Goal: Communication & Community: Answer question/provide support

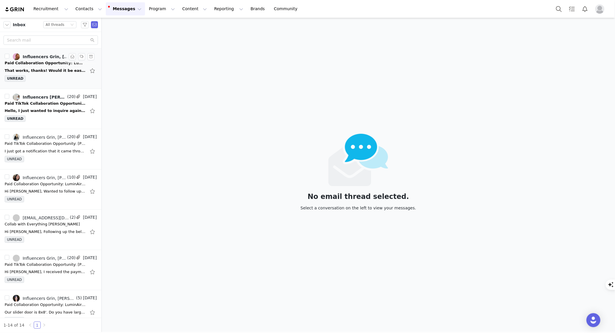
click at [44, 74] on div "That works, thanks! Would it be easiest if I provided our agreement for this co…" at bounding box center [51, 70] width 92 height 9
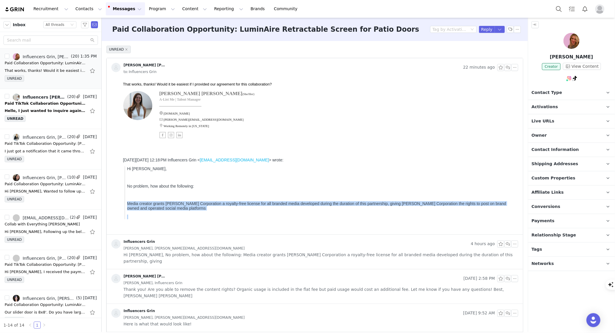
drag, startPoint x: 210, startPoint y: 221, endPoint x: 127, endPoint y: 213, distance: 83.8
click at [127, 213] on blockquote "Hi [PERSON_NAME], No problem, how about the following: Media creator grants [PE…" at bounding box center [319, 192] width 391 height 53
copy blockquote "Media creator grants [PERSON_NAME] Corporation a royalty-free license for all b…"
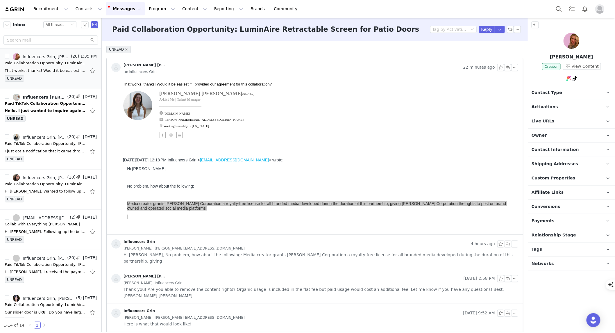
click at [548, 116] on p "Live URLs" at bounding box center [564, 121] width 73 height 14
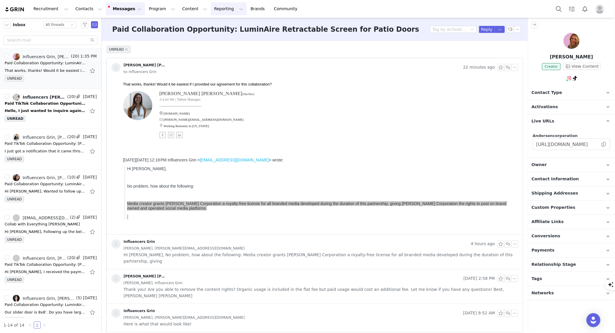
click at [211, 8] on button "Reporting Reporting" at bounding box center [229, 8] width 36 height 13
click at [182, 8] on button "Content Content" at bounding box center [195, 8] width 32 height 13
click at [145, 10] on button "Program Program" at bounding box center [161, 8] width 33 height 13
click at [141, 24] on p "Activations" at bounding box center [147, 26] width 22 height 6
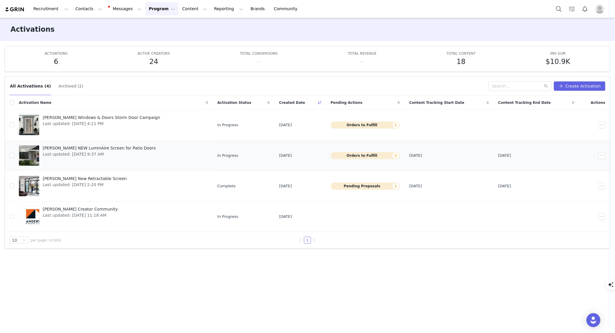
click at [91, 149] on span "[PERSON_NAME] NEW LuminAire Screen for Patio Doors" at bounding box center [99, 148] width 113 height 6
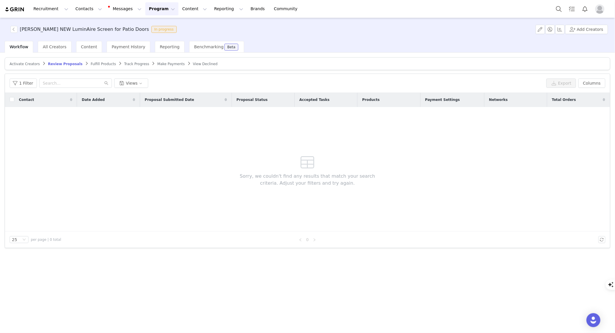
click at [24, 63] on span "Activate Creators" at bounding box center [25, 64] width 30 height 4
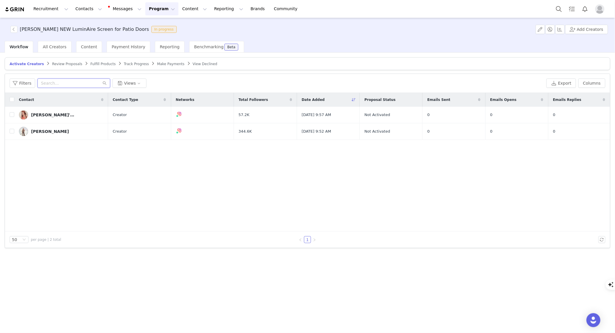
click at [56, 85] on input "text" at bounding box center [73, 82] width 73 height 9
click at [55, 49] on span "All Creators" at bounding box center [55, 46] width 24 height 5
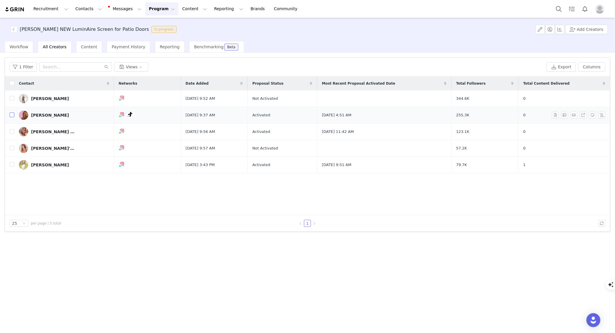
click at [12, 115] on input "checkbox" at bounding box center [12, 114] width 5 height 5
checkbox input "true"
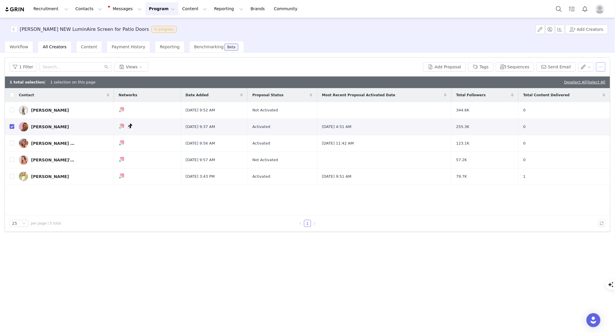
click at [603, 65] on button "button" at bounding box center [600, 66] width 9 height 9
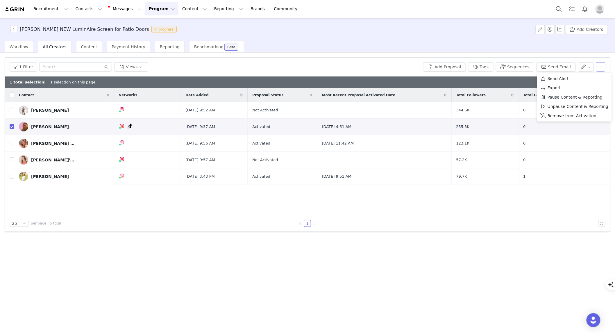
click at [603, 69] on button "button" at bounding box center [600, 66] width 9 height 9
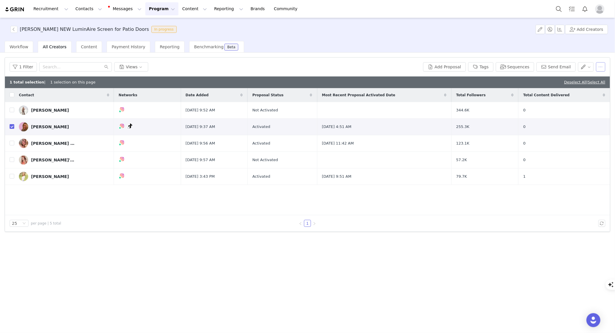
click at [603, 69] on button "button" at bounding box center [600, 66] width 9 height 9
click at [73, 121] on td "[PERSON_NAME]" at bounding box center [64, 127] width 100 height 17
click at [51, 127] on div "[PERSON_NAME]" at bounding box center [50, 126] width 38 height 5
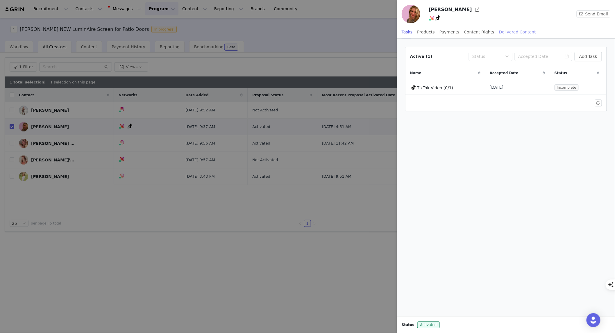
click at [499, 29] on div "Delivered Content" at bounding box center [517, 32] width 37 height 13
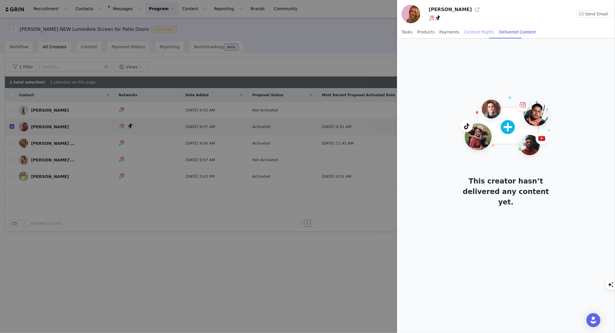
click at [475, 32] on div "Content Rights" at bounding box center [479, 32] width 30 height 13
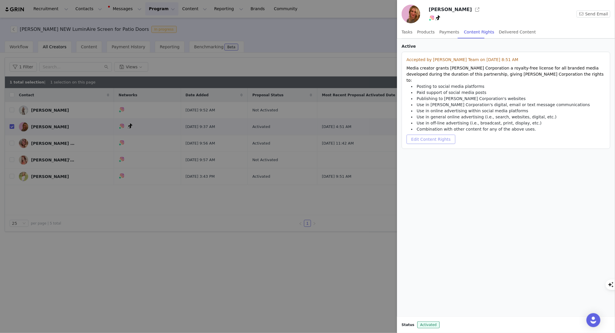
click at [437, 135] on button "Edit Content Rights" at bounding box center [430, 139] width 49 height 9
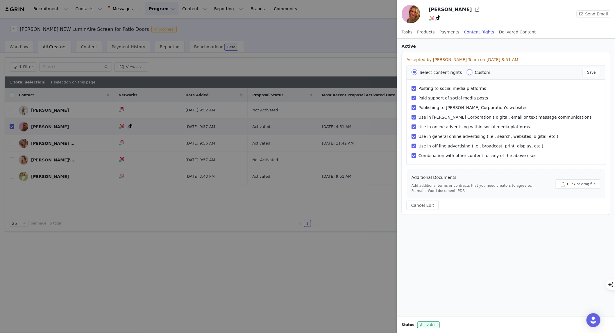
click at [467, 70] on input "Custom" at bounding box center [470, 72] width 6 height 6
radio input "true"
radio input "false"
radio input "true"
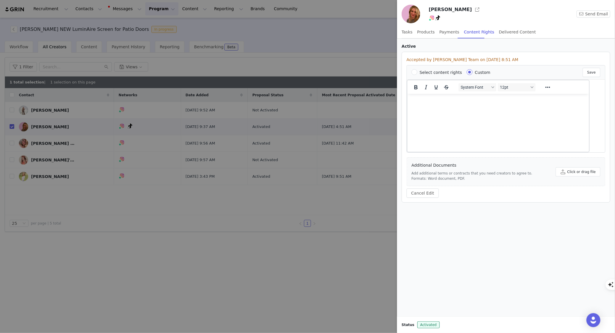
click at [448, 105] on html at bounding box center [498, 102] width 182 height 16
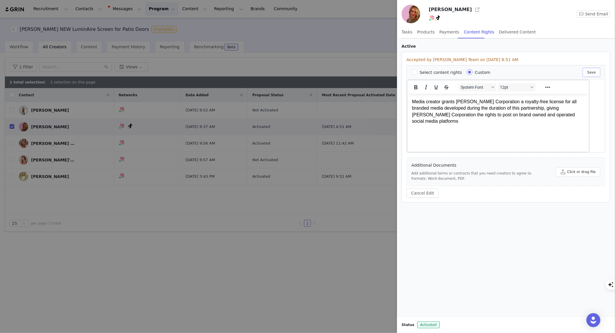
click at [591, 76] on button "Save" at bounding box center [591, 72] width 18 height 9
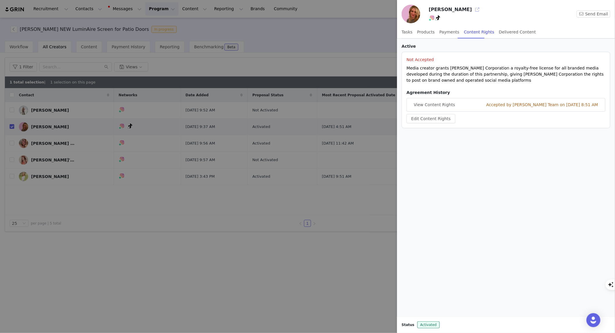
click at [472, 8] on button "button" at bounding box center [476, 9] width 9 height 9
click at [91, 123] on div at bounding box center [307, 166] width 615 height 333
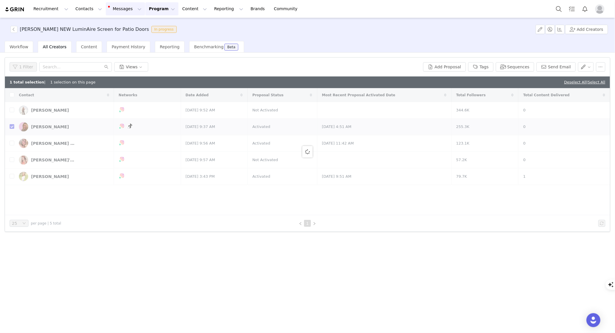
click at [110, 10] on button "Messages Messages" at bounding box center [125, 8] width 39 height 13
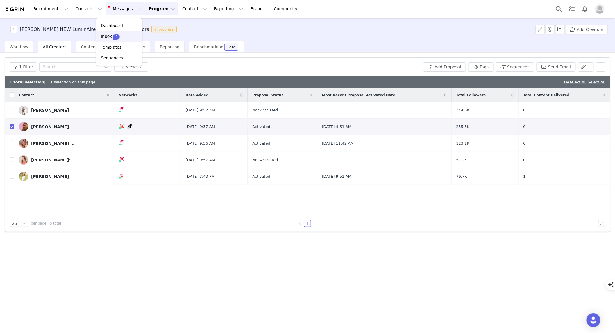
click at [108, 37] on p "Inbox" at bounding box center [106, 36] width 11 height 6
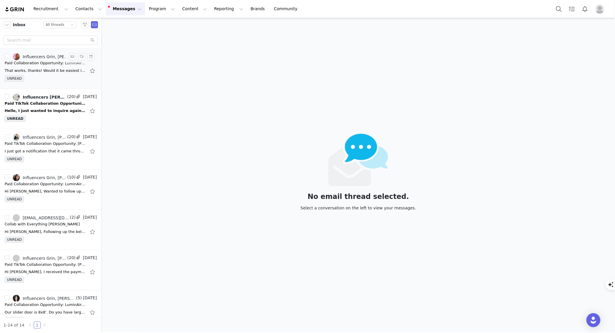
click at [40, 71] on div "That works, thanks! Would it be easiest if I provided our agreement for this co…" at bounding box center [45, 71] width 81 height 6
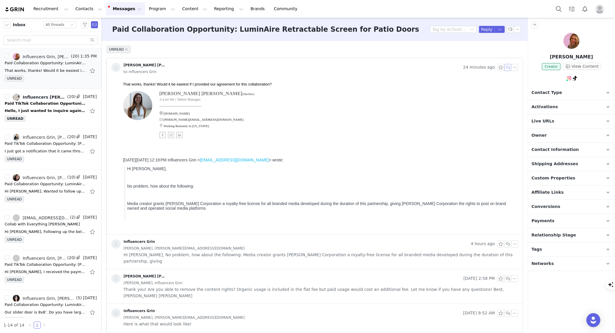
click at [504, 69] on button "button" at bounding box center [507, 67] width 7 height 7
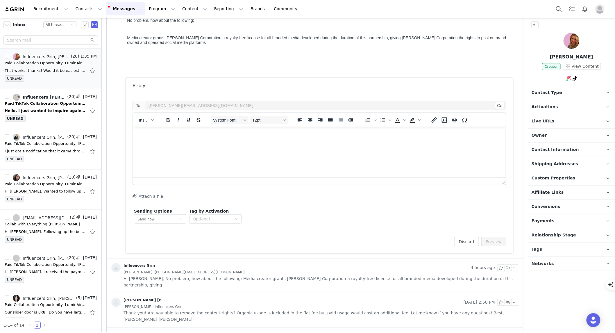
click at [162, 137] on p "Rich Text Area. Press ALT-0 for help." at bounding box center [318, 134] width 363 height 6
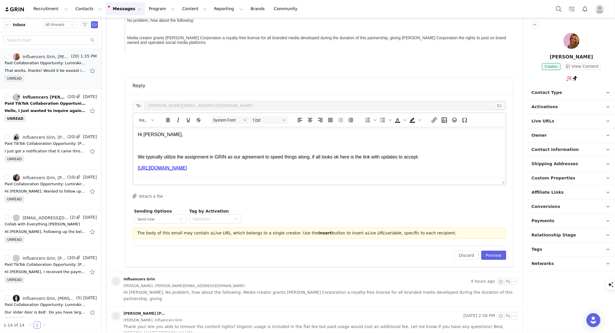
scroll to position [5, 0]
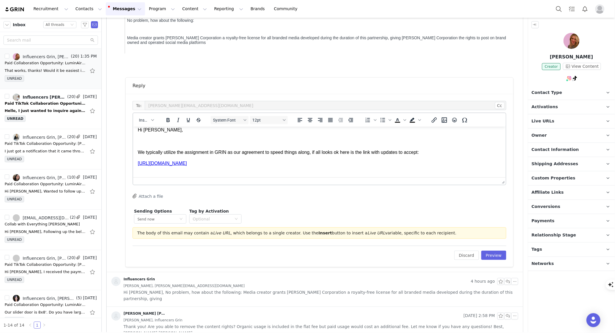
click at [552, 120] on p "Live URLs" at bounding box center [564, 121] width 73 height 14
click at [604, 144] on span at bounding box center [604, 144] width 6 height 0
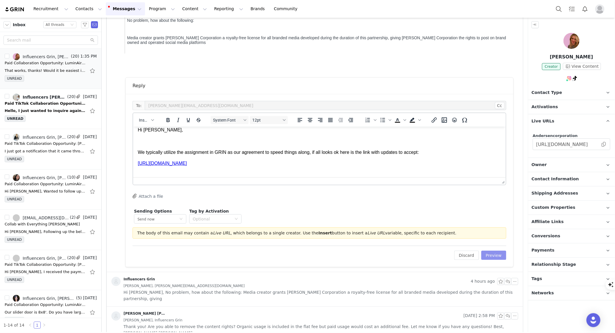
click at [484, 253] on button "Preview" at bounding box center [493, 254] width 25 height 9
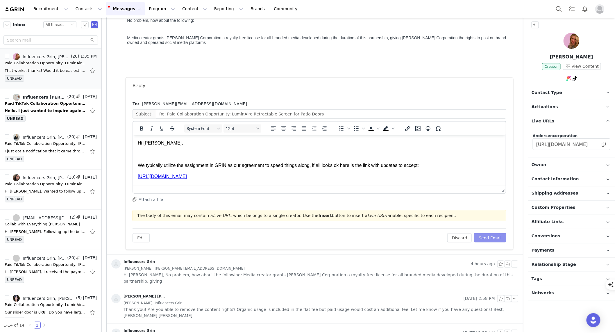
scroll to position [0, 0]
click at [489, 237] on button "Send Email" at bounding box center [490, 237] width 32 height 9
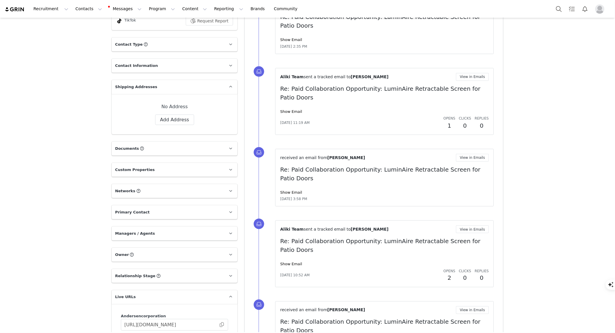
scroll to position [206, 0]
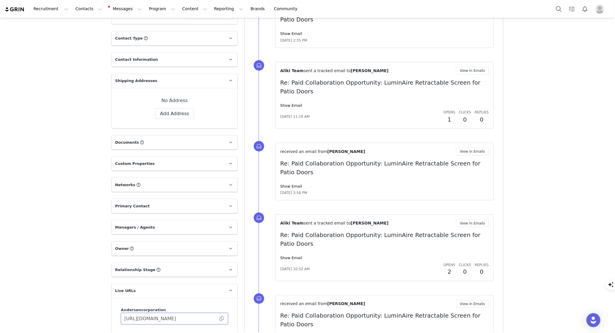
click at [220, 321] on input "[URL][DOMAIN_NAME]" at bounding box center [174, 319] width 107 height 12
click at [219, 318] on span at bounding box center [222, 318] width 6 height 0
